Goal: Task Accomplishment & Management: Complete application form

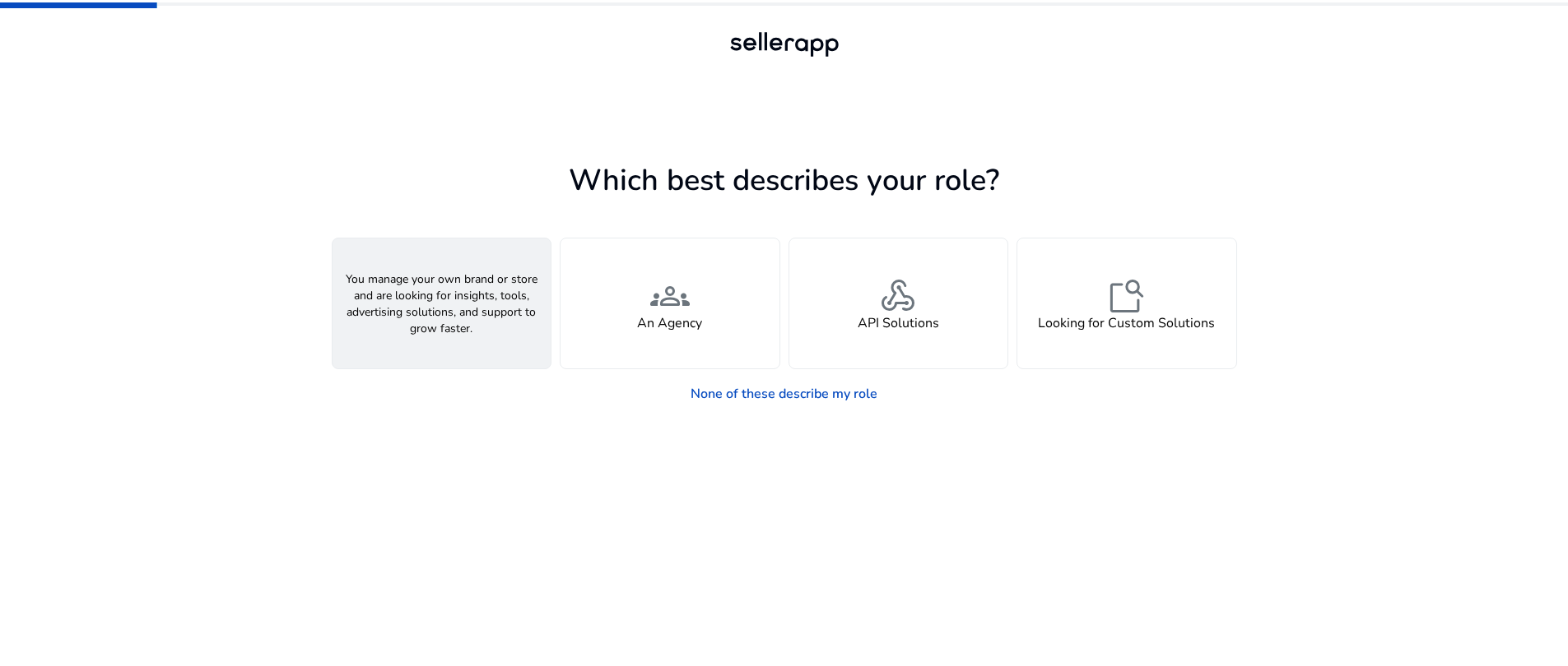
click at [421, 324] on h4 "A Seller" at bounding box center [442, 323] width 50 height 16
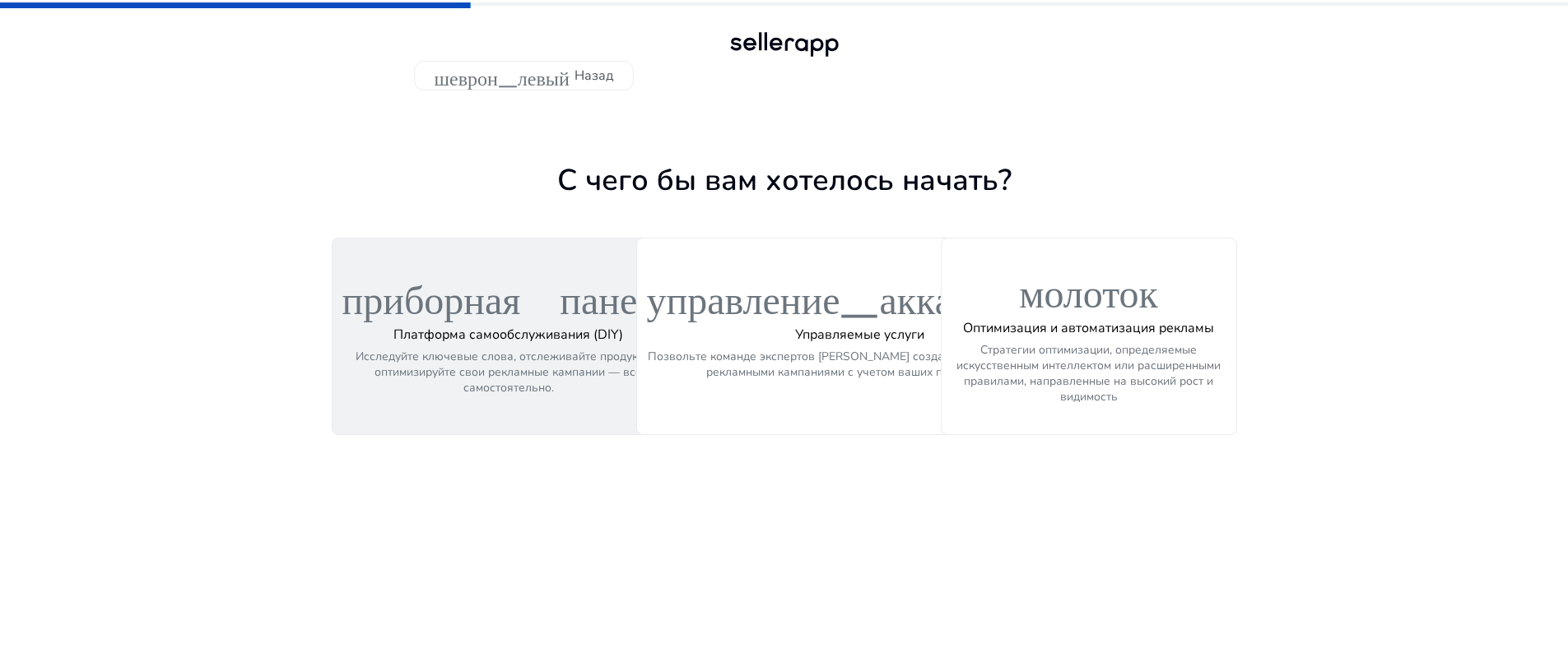
click at [456, 372] on font "Исследуйте ключевые слова, отслеживайте продукты и оптимизируйте свои рекламные…" at bounding box center [508, 372] width 306 height 47
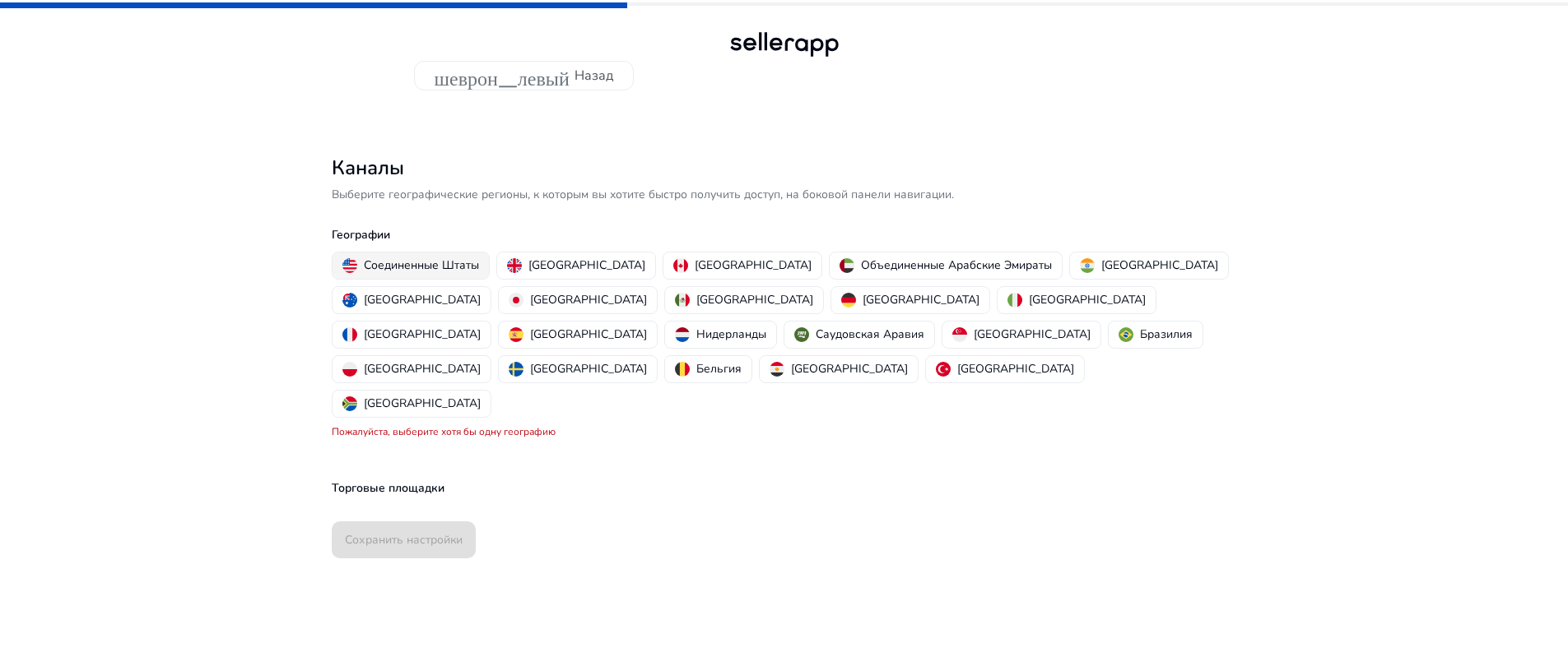
click at [420, 272] on font "Соединенные Штаты" at bounding box center [421, 265] width 116 height 16
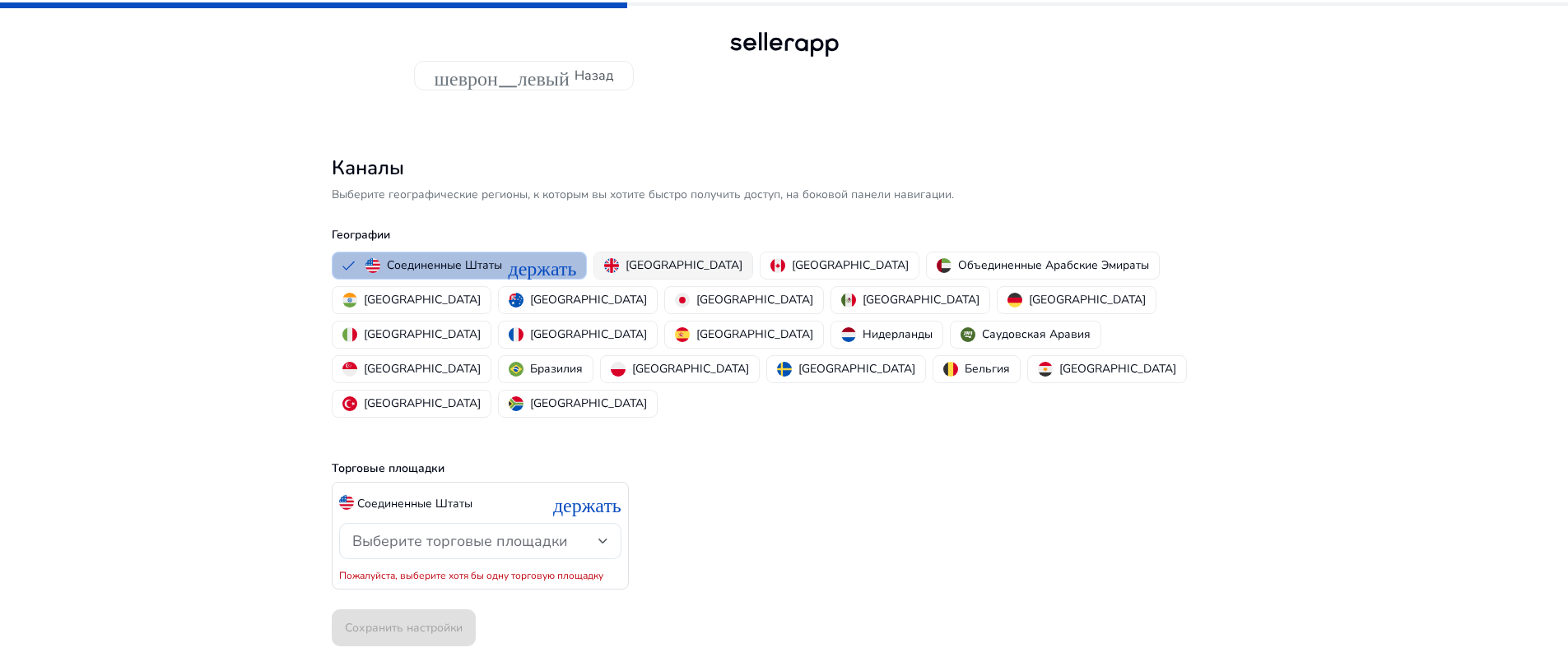
click at [657, 261] on font "[GEOGRAPHIC_DATA]" at bounding box center [683, 265] width 117 height 16
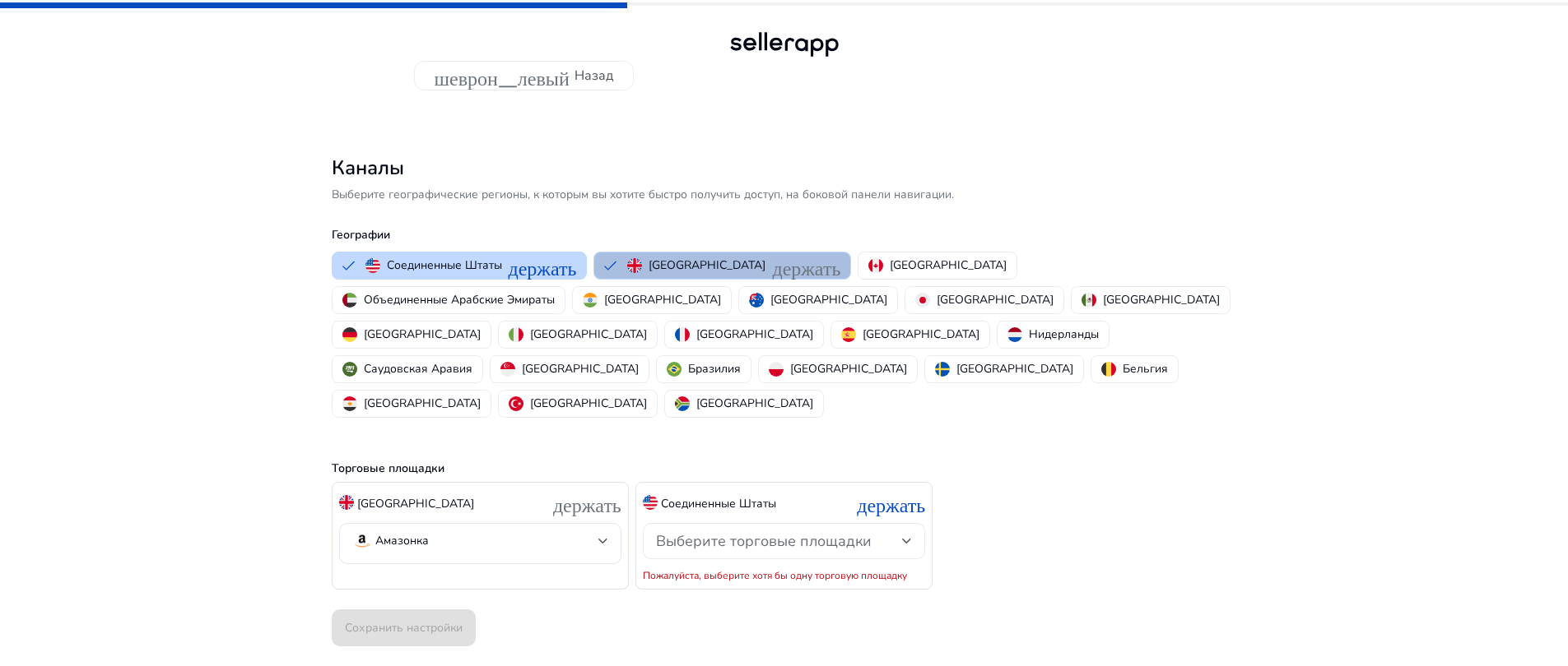
click at [899, 532] on div "Выберите торговые площадки" at bounding box center [778, 541] width 246 height 18
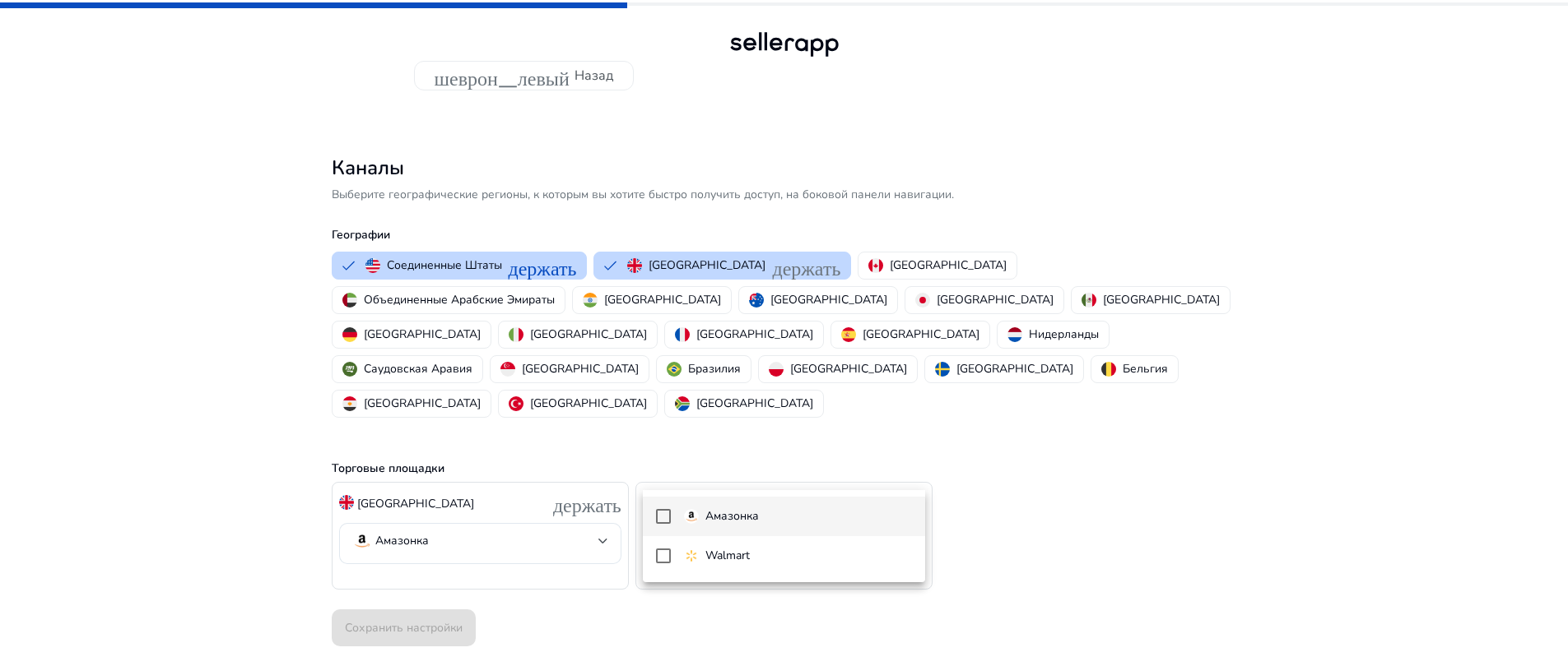
click at [662, 523] on mat-pseudo-checkbox at bounding box center [663, 516] width 15 height 15
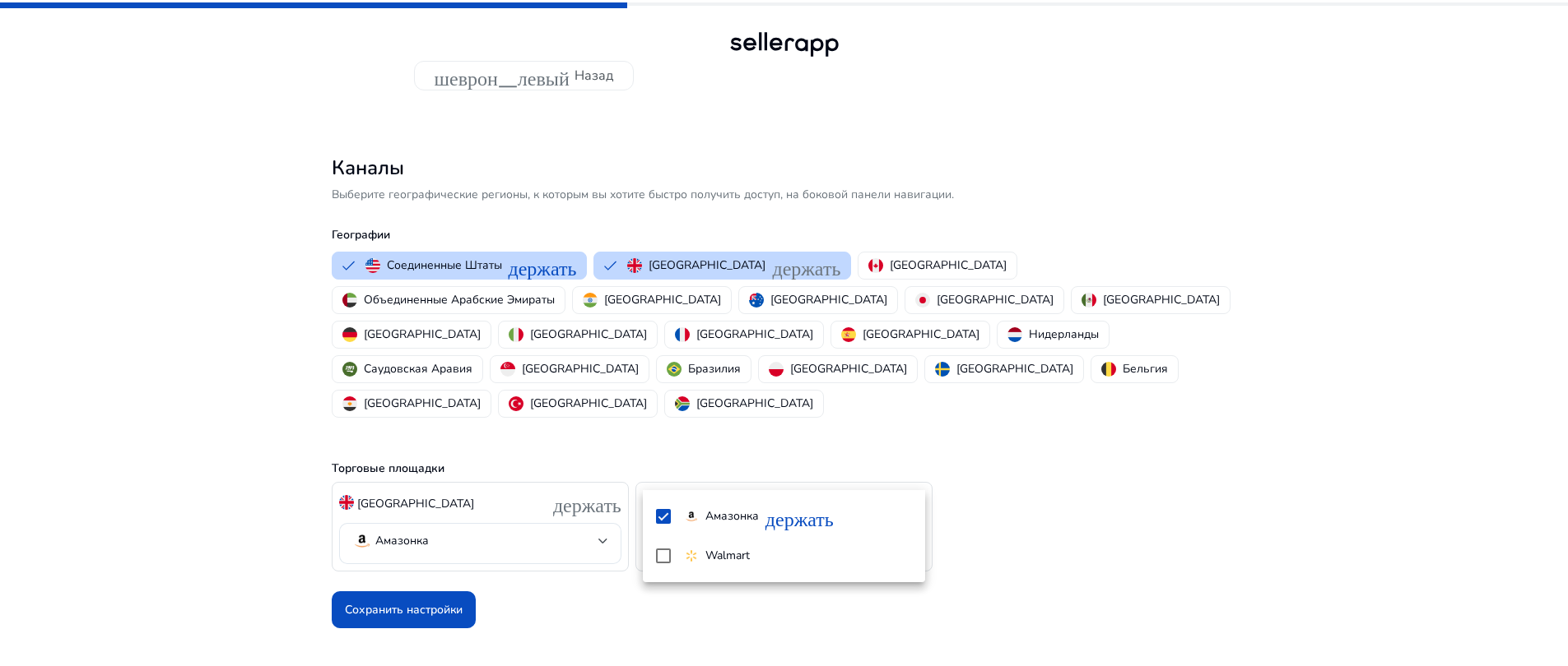
click at [1129, 483] on div at bounding box center [784, 333] width 1568 height 666
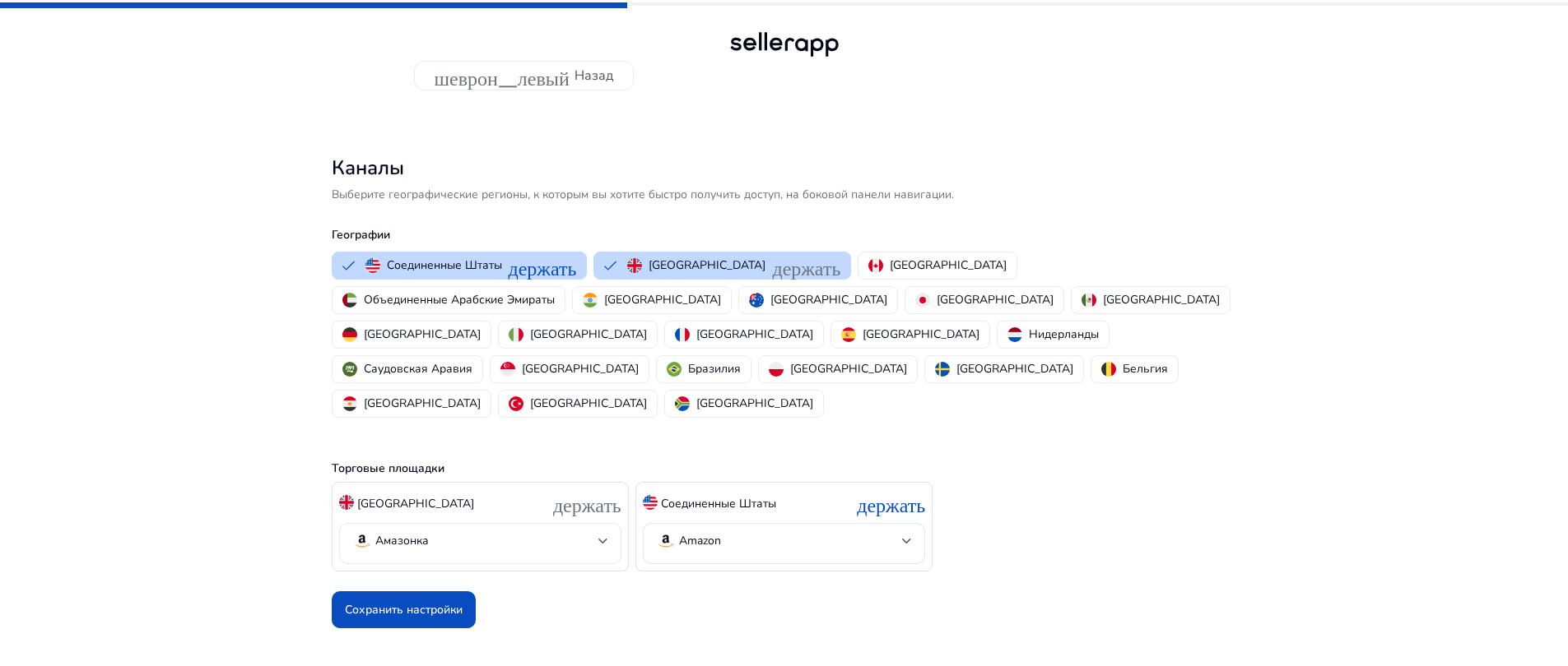
click at [599, 531] on div at bounding box center [603, 541] width 10 height 20
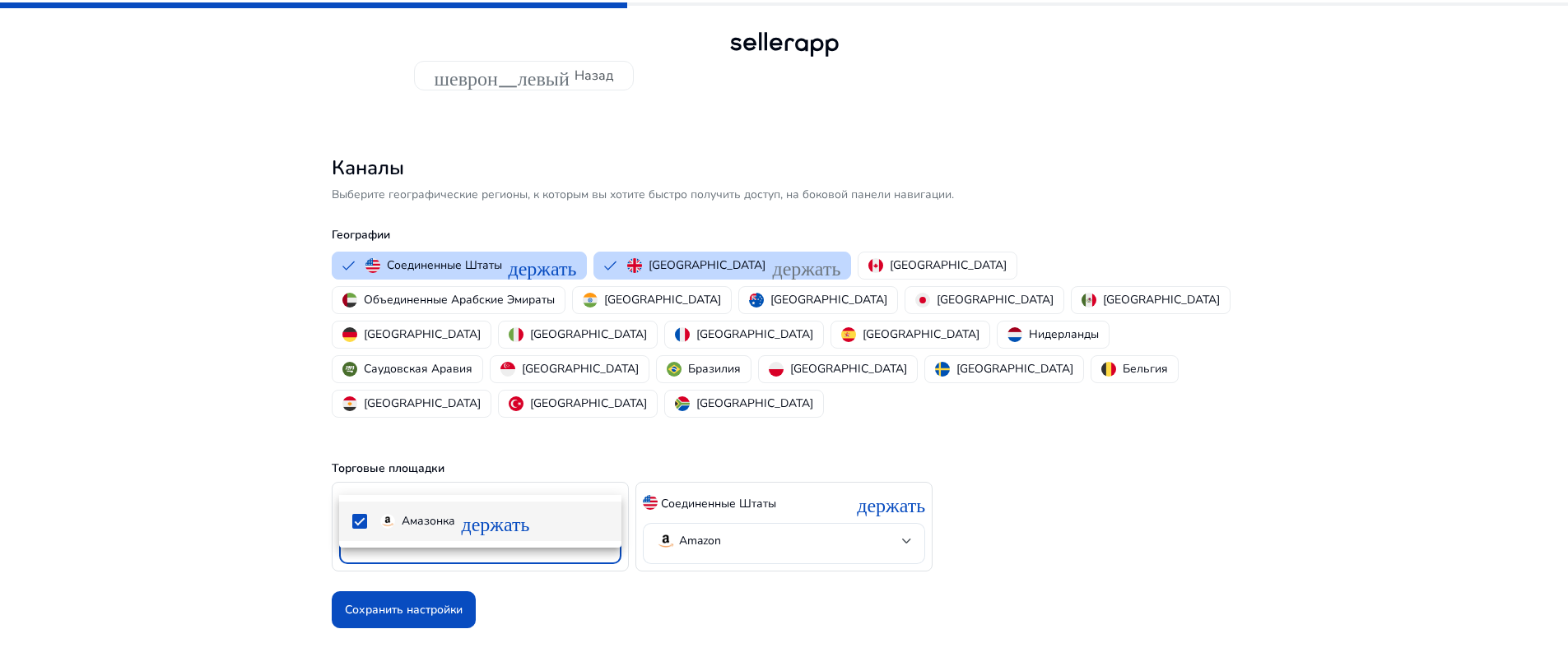
click at [1065, 462] on div at bounding box center [784, 333] width 1568 height 666
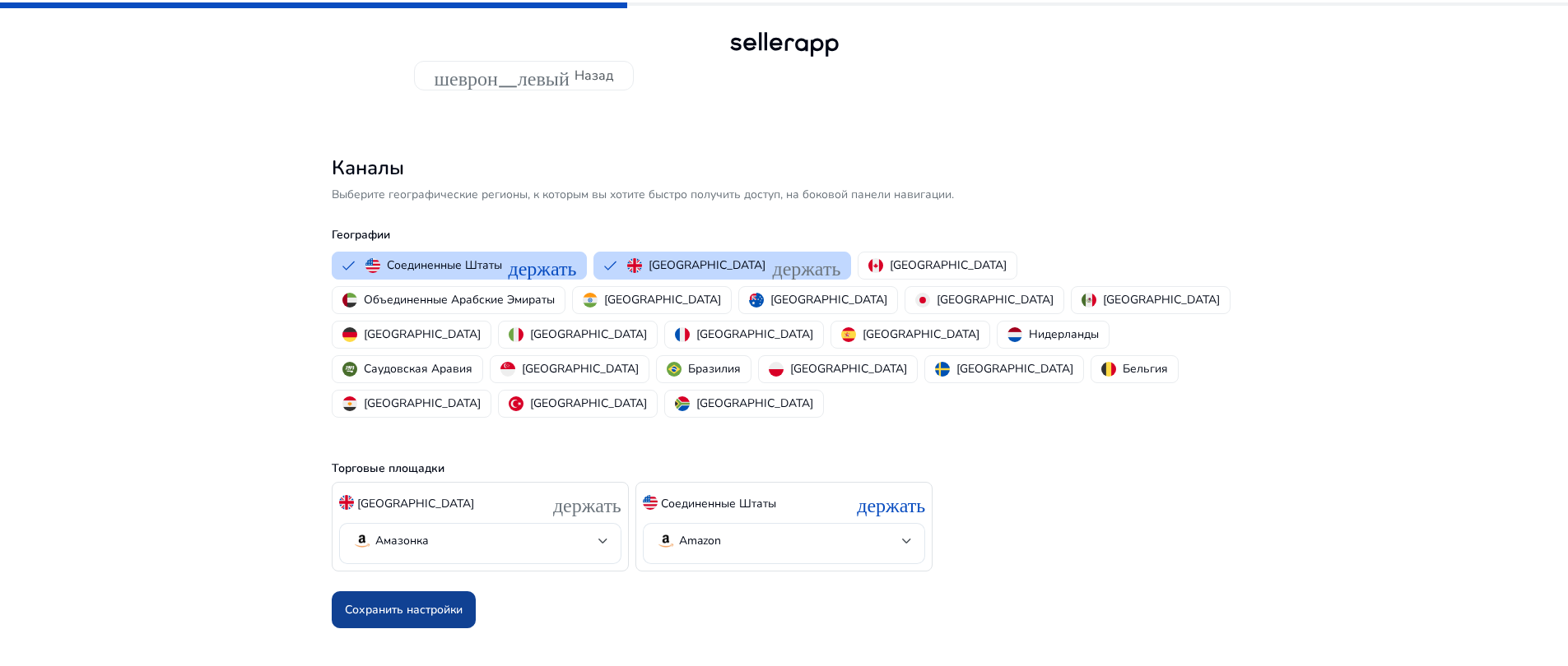
click at [422, 602] on font "Сохранить настройки" at bounding box center [404, 609] width 118 height 16
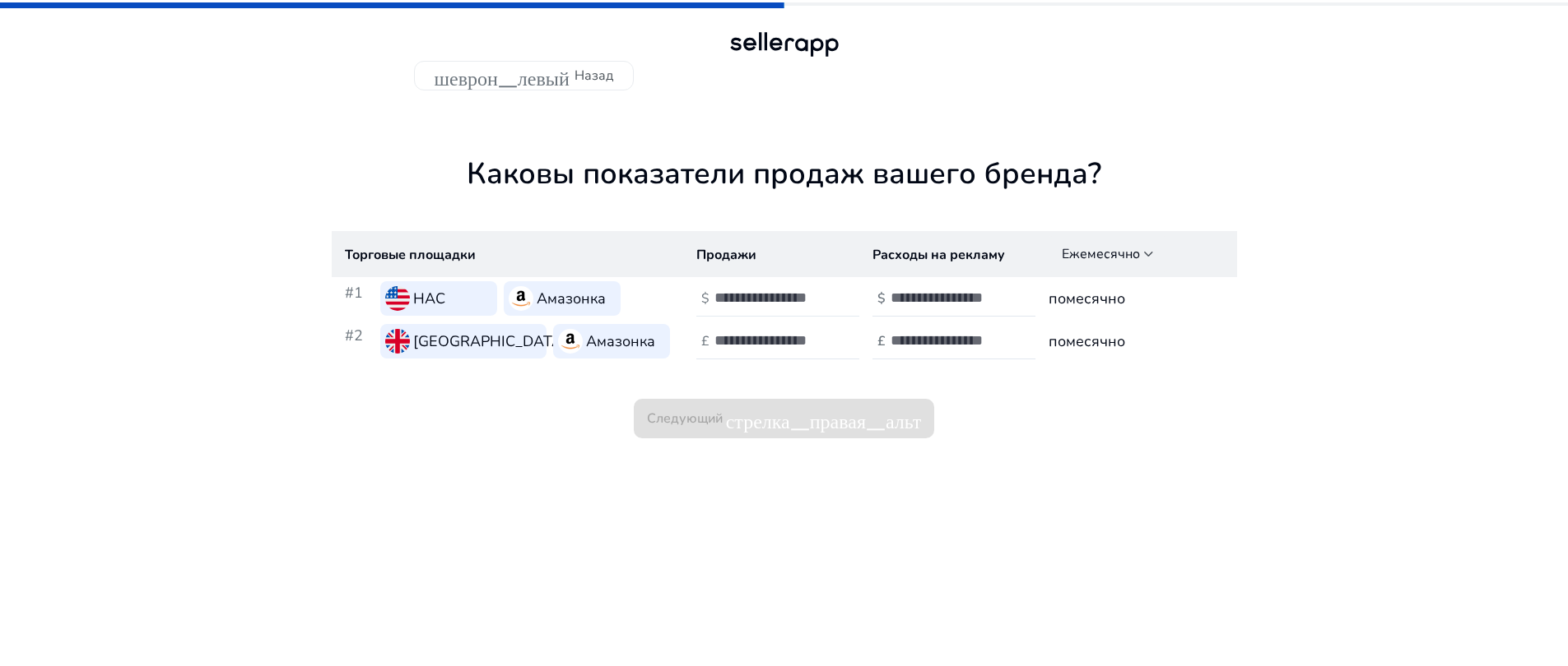
type input "*"
click at [817, 292] on input "*" at bounding box center [769, 298] width 111 height 18
type input "**"
click at [767, 345] on input "number" at bounding box center [769, 340] width 111 height 18
type input "*"
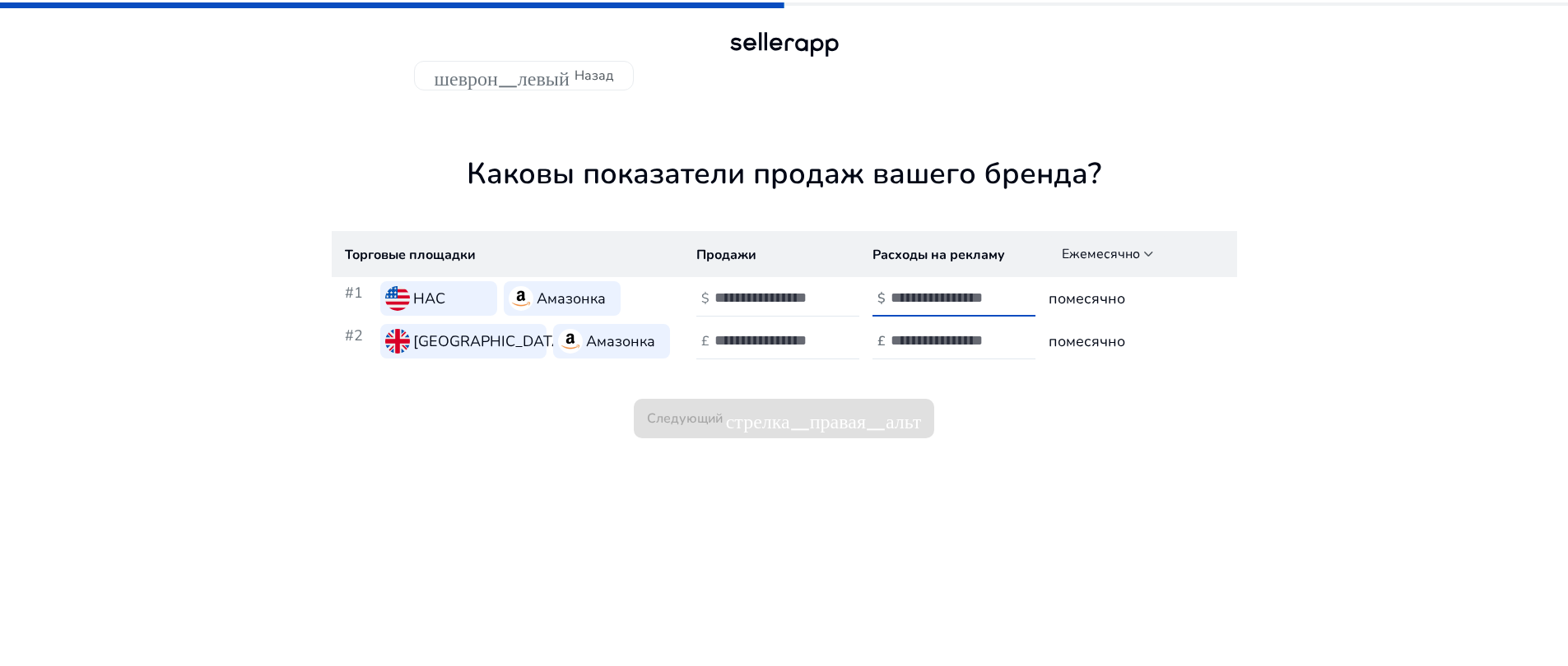
click at [947, 303] on input "number" at bounding box center [946, 298] width 111 height 18
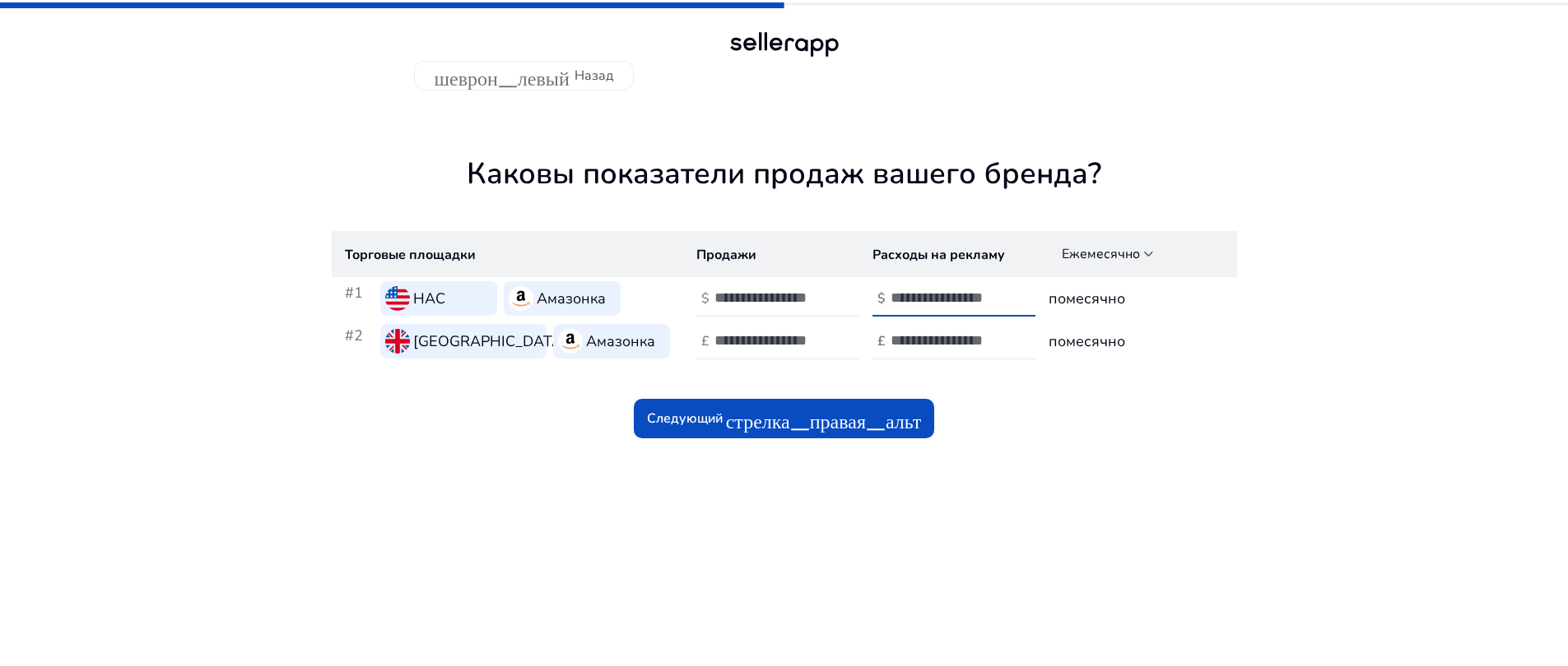
click at [895, 297] on input "**" at bounding box center [946, 298] width 111 height 18
type input "**"
click at [950, 334] on input "number" at bounding box center [946, 340] width 111 height 18
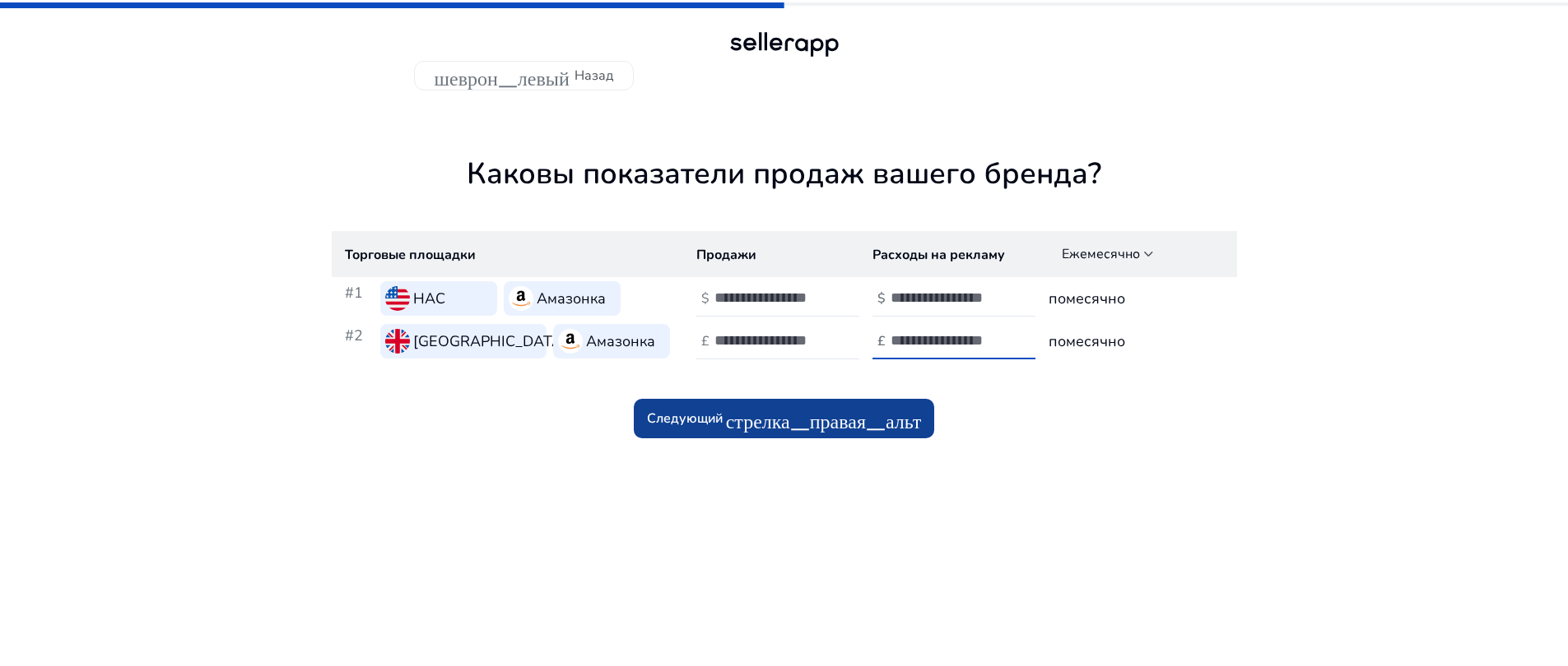
type input "**"
click at [844, 426] on font "стрелка_правая_альт" at bounding box center [823, 418] width 196 height 23
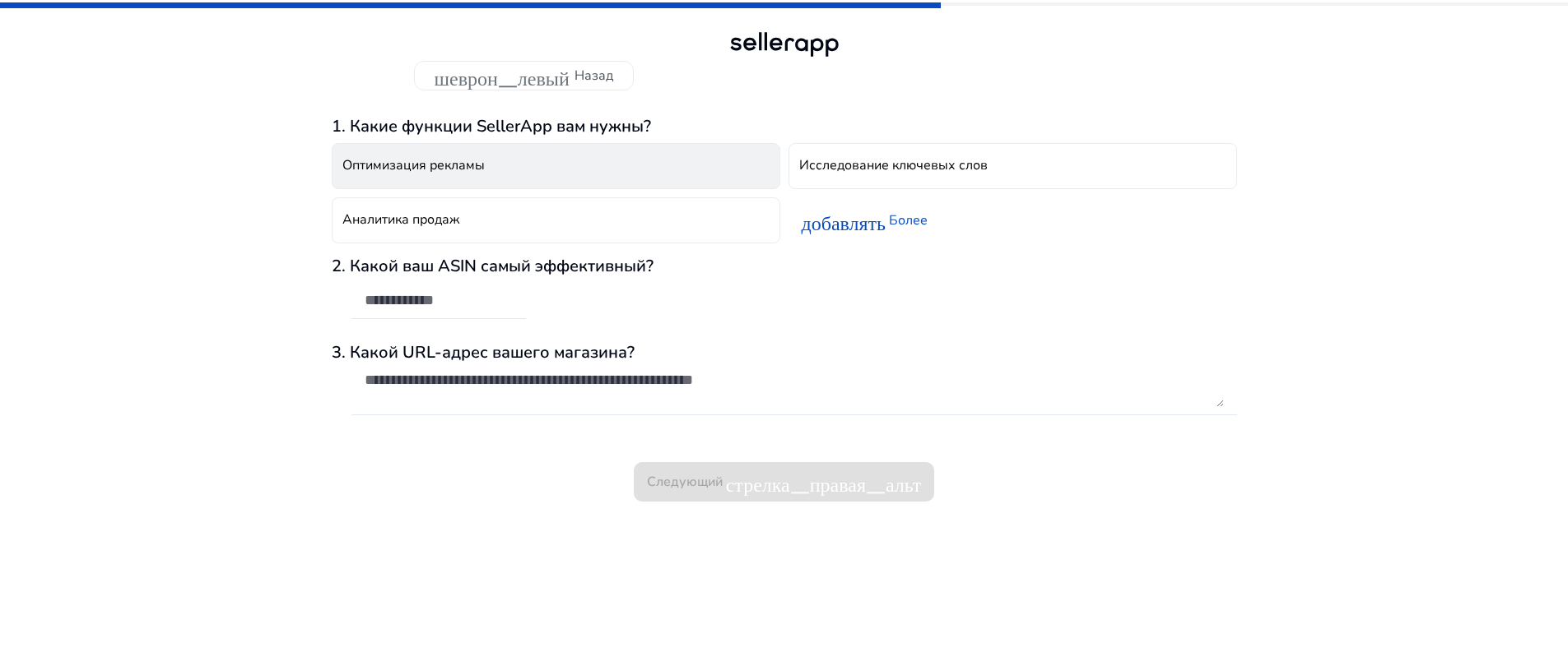
click at [524, 152] on button "Оптимизация рекламы" at bounding box center [555, 166] width 449 height 46
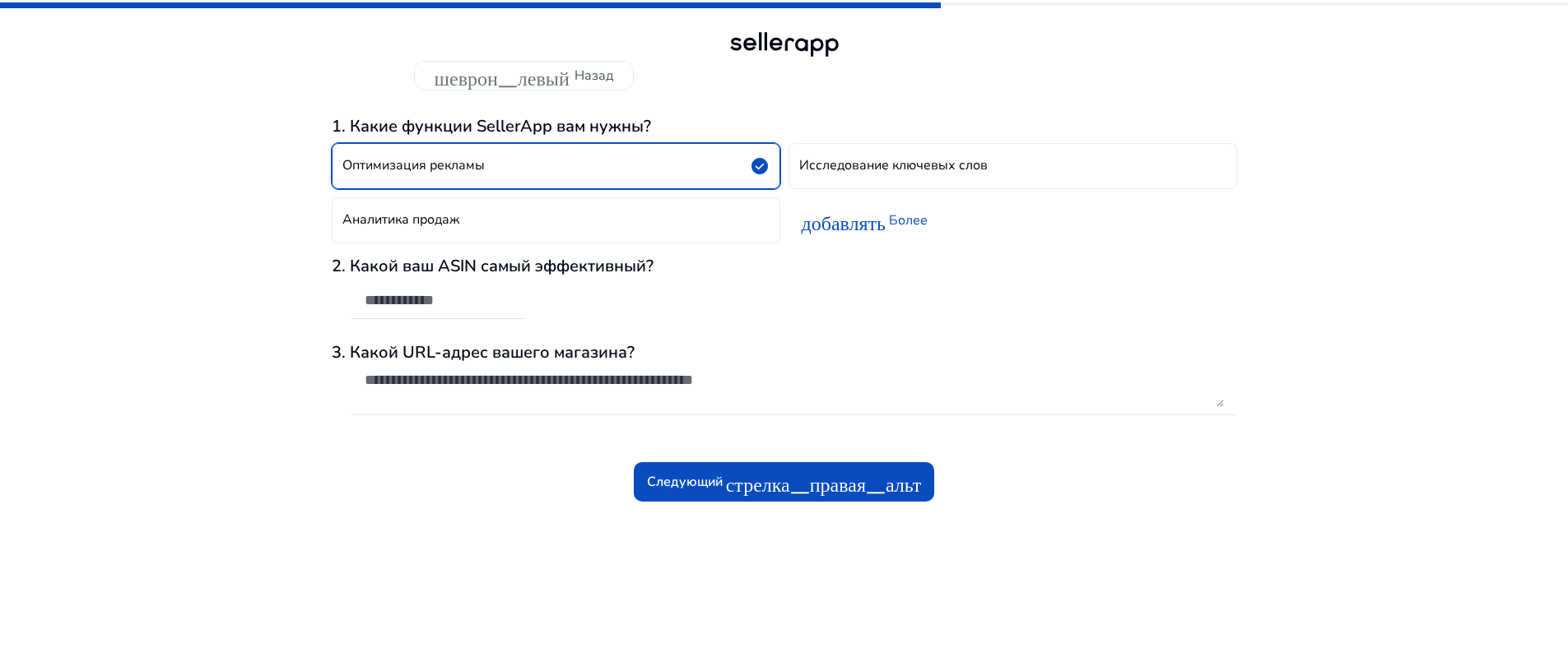
click at [560, 155] on button "Оптимизация рекламы check_circle" at bounding box center [555, 166] width 449 height 46
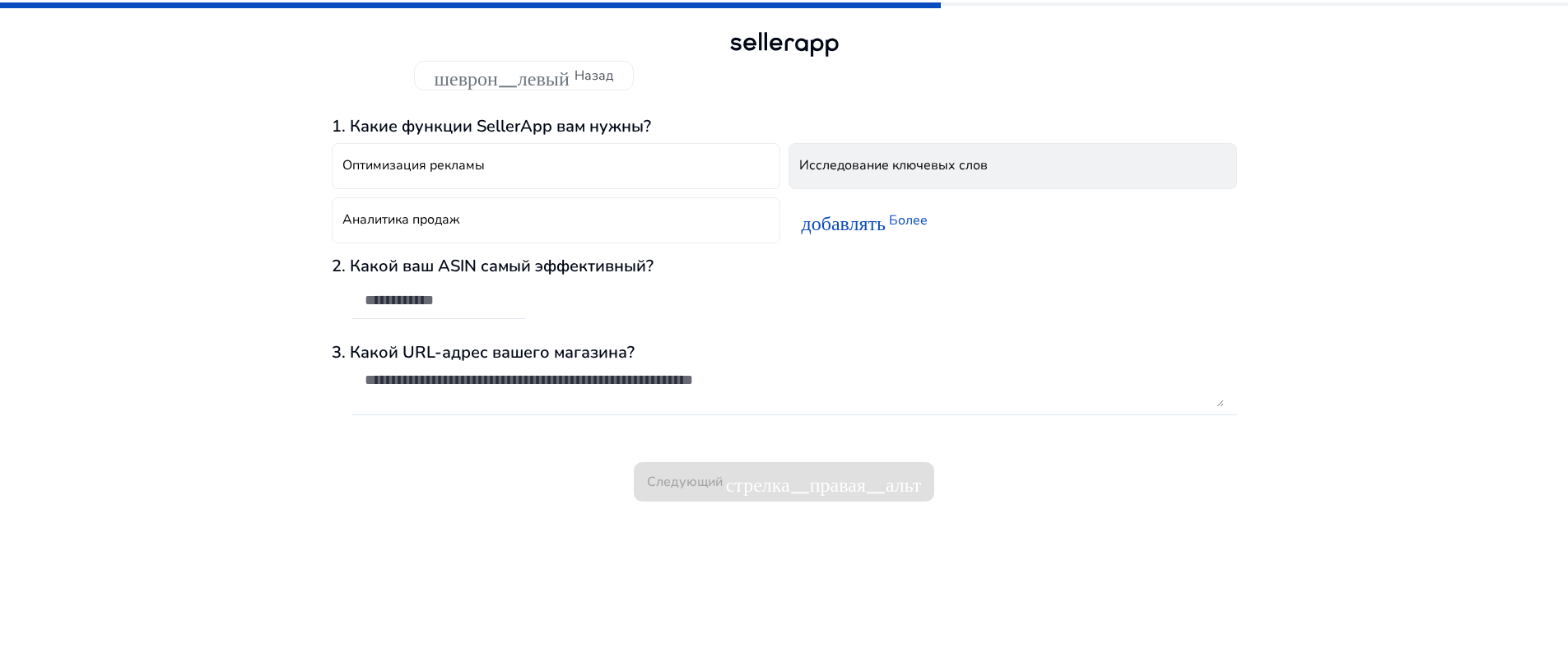
click at [951, 174] on font "Исследование ключевых слов" at bounding box center [892, 165] width 188 height 18
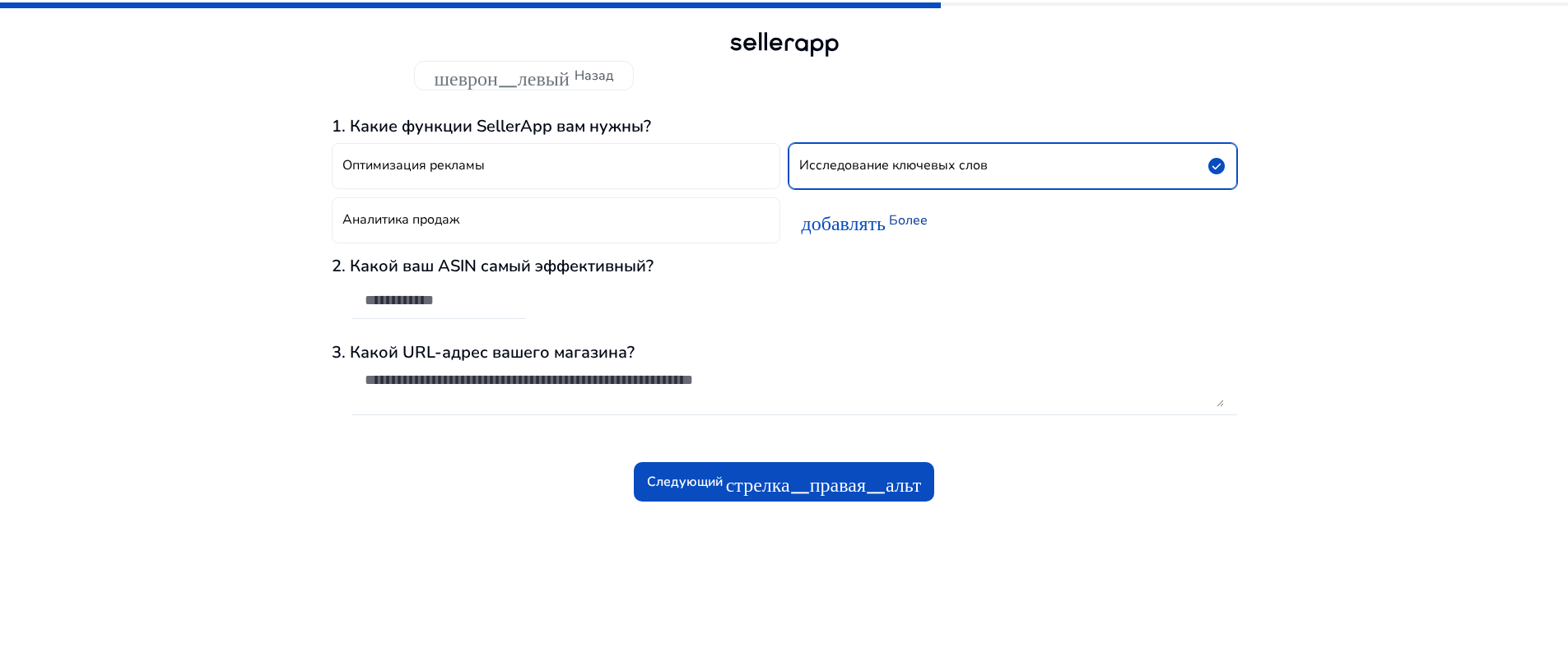
click at [841, 230] on font "добавлять" at bounding box center [844, 220] width 84 height 23
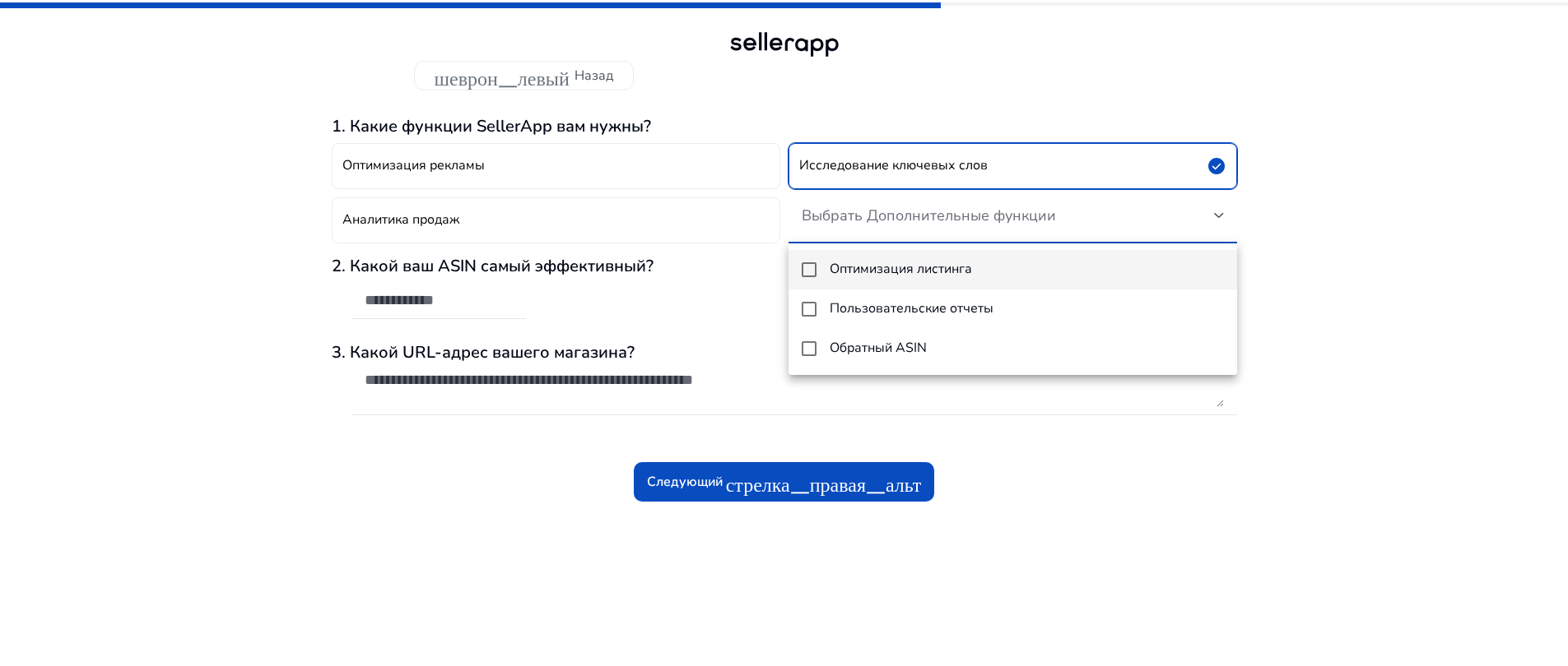
click at [1047, 529] on div at bounding box center [784, 333] width 1568 height 666
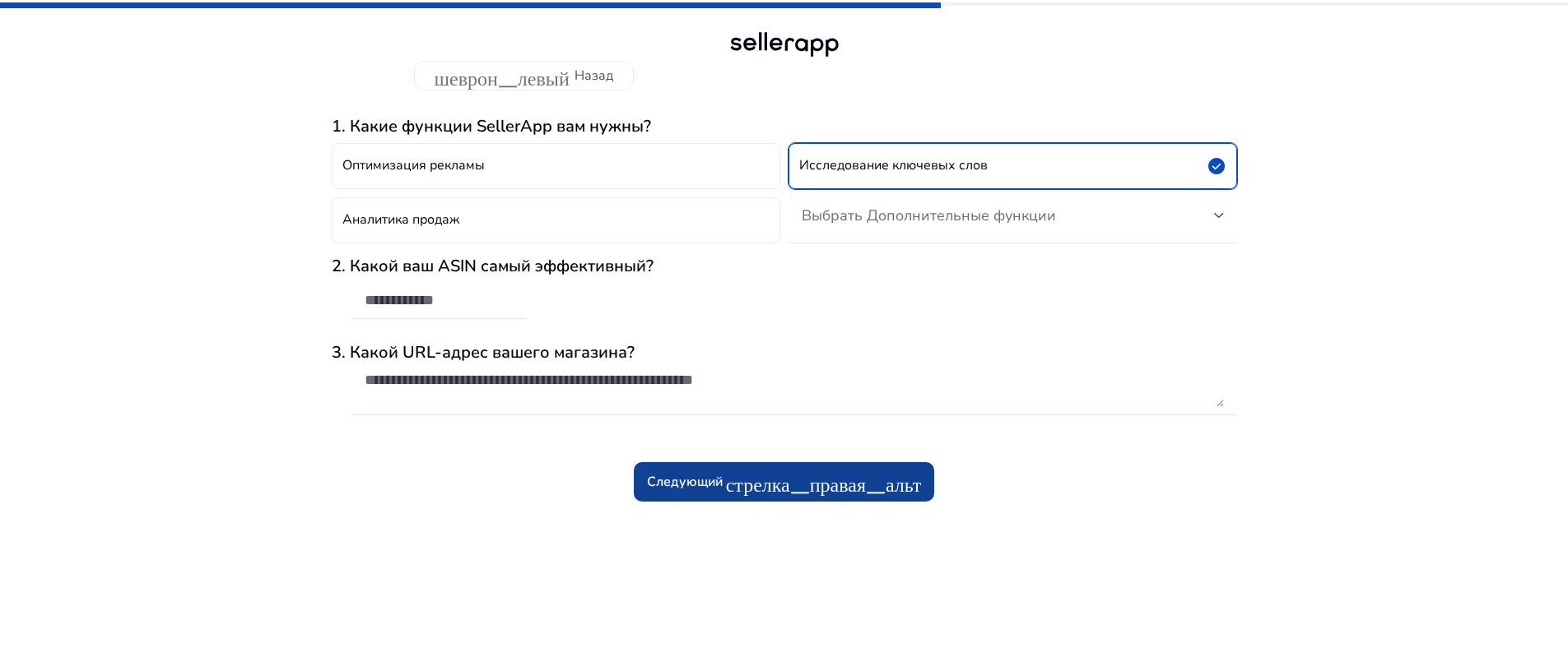
click at [876, 481] on font "стрелка_правая_альт" at bounding box center [823, 482] width 196 height 23
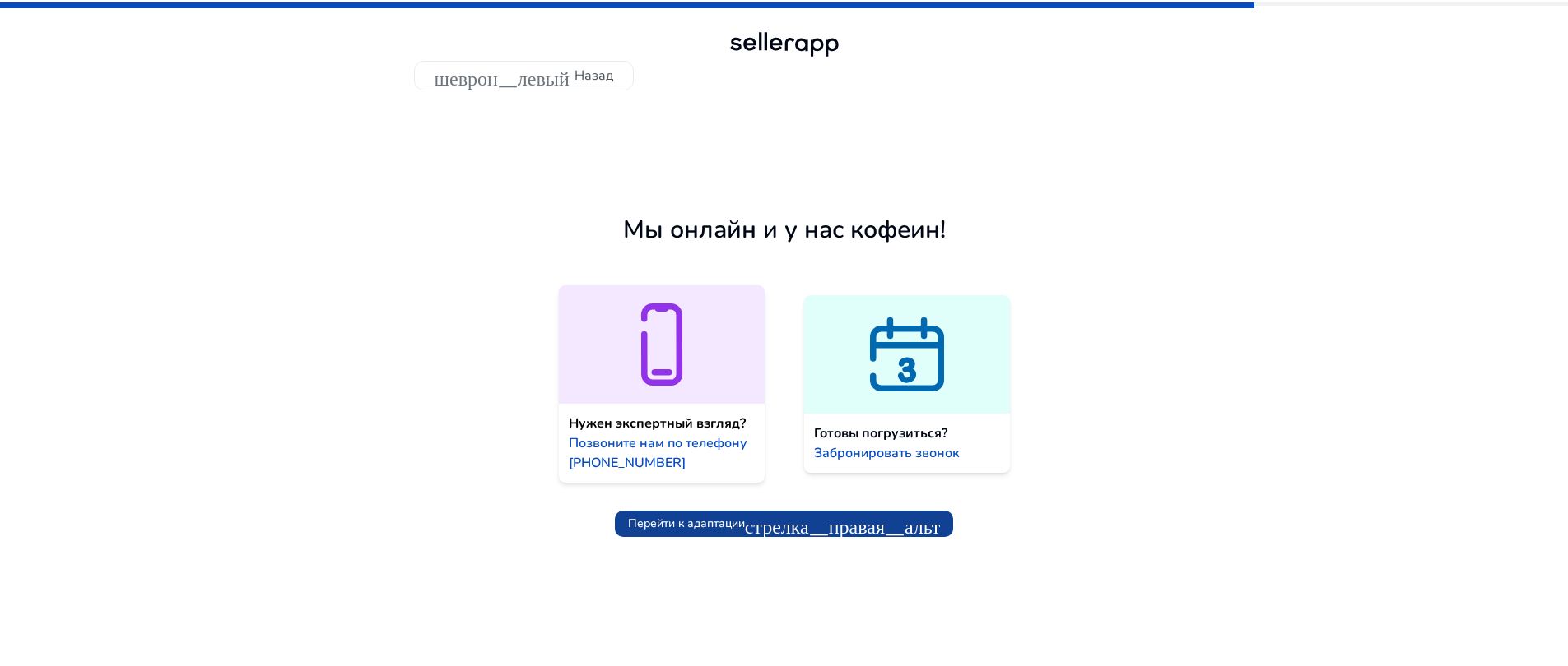
click at [901, 533] on font "стрелка_правая_альт" at bounding box center [842, 523] width 196 height 23
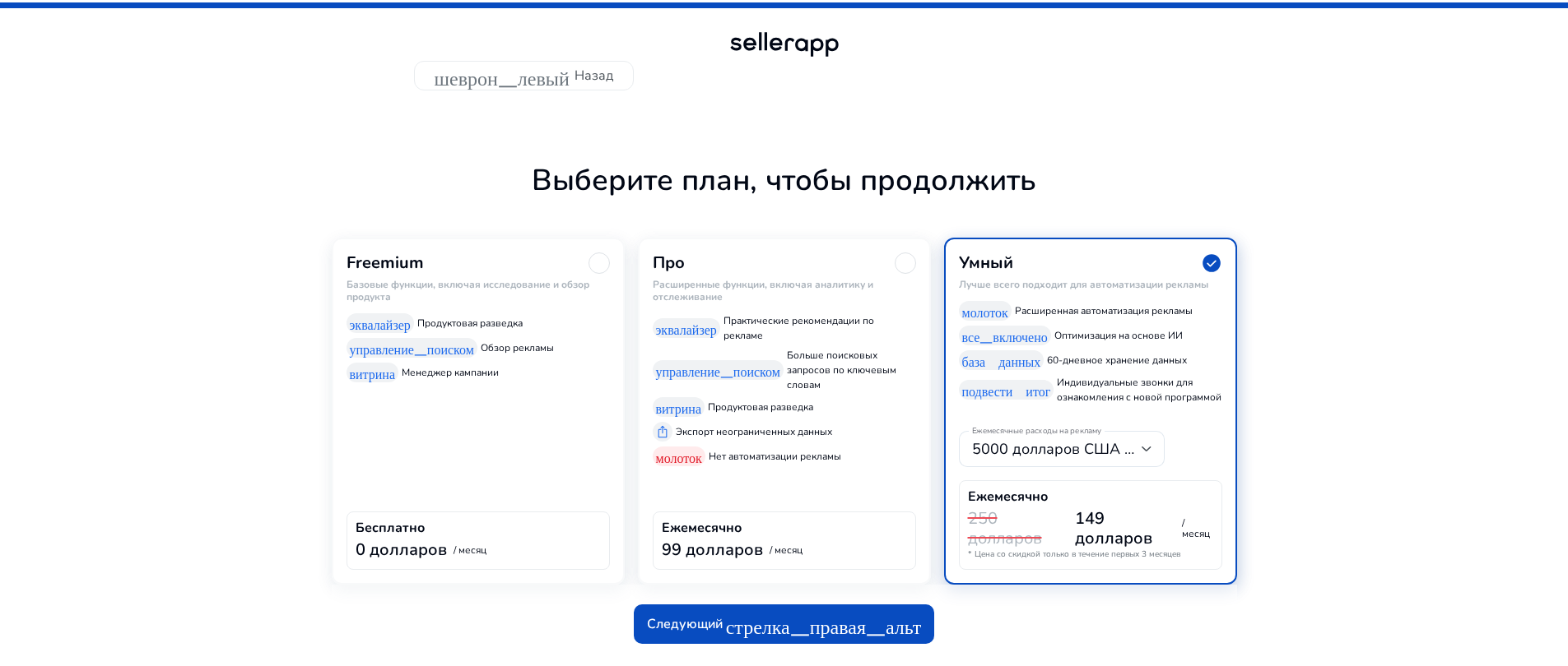
click at [424, 456] on div "Freemium Базовые функции, включая исследование и обзор продукта эквалайзер Прод…" at bounding box center [477, 410] width 293 height 346
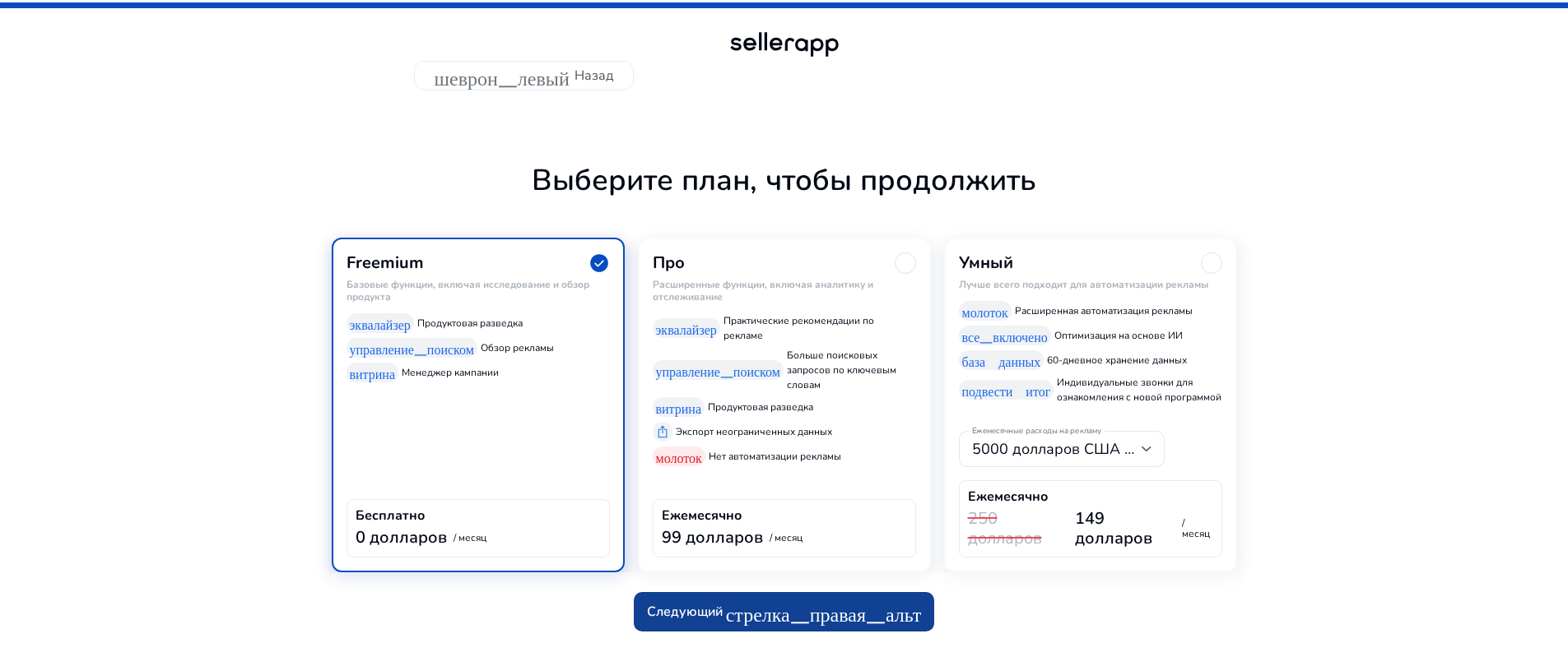
click at [696, 615] on font "Следующий" at bounding box center [685, 612] width 75 height 18
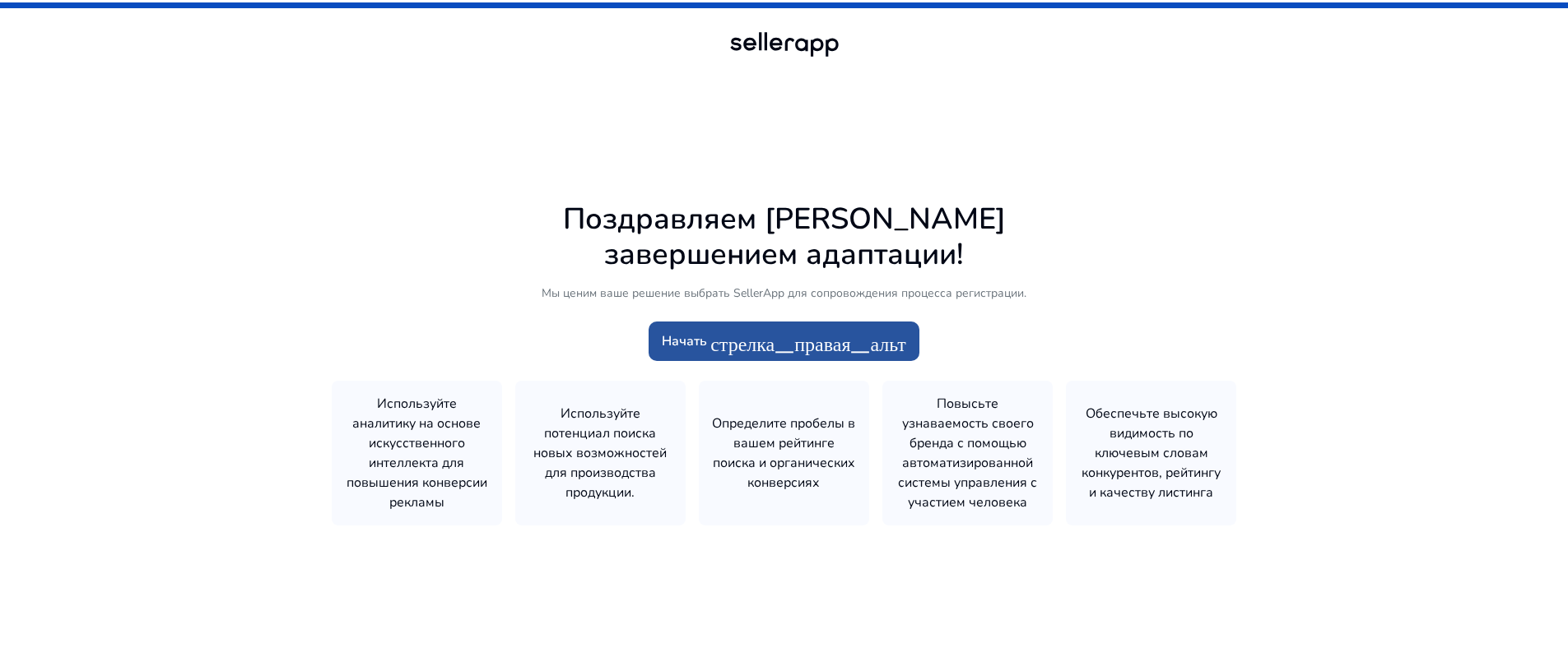
click at [790, 334] on font "стрелка_правая_альт" at bounding box center [808, 340] width 196 height 23
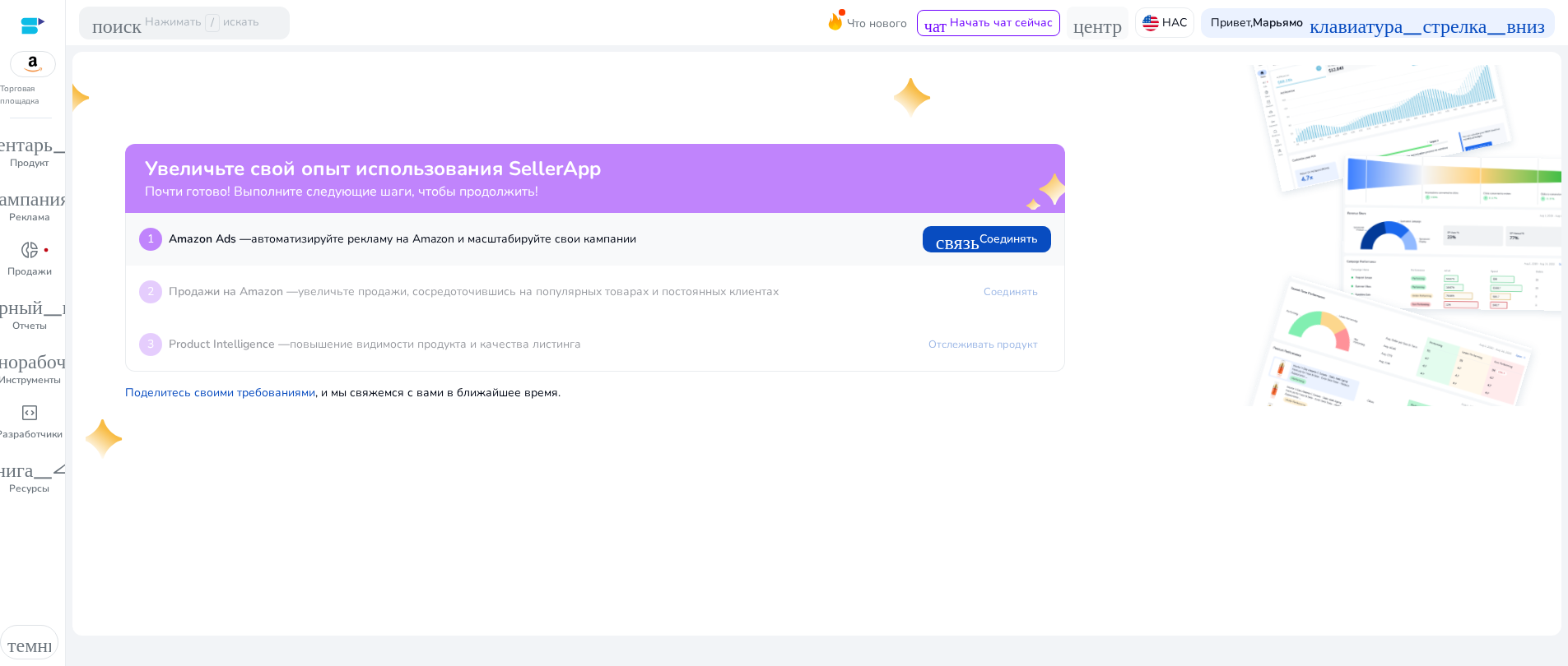
drag, startPoint x: 1300, startPoint y: 147, endPoint x: 1168, endPoint y: 249, distance: 166.8
drag, startPoint x: 1168, startPoint y: 249, endPoint x: 1200, endPoint y: 99, distance: 153.4
